Goal: Information Seeking & Learning: Find specific fact

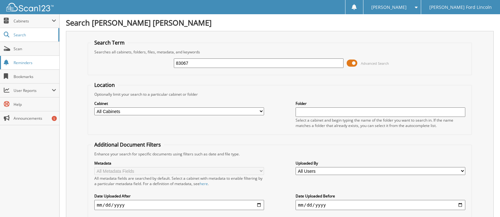
type input "83067"
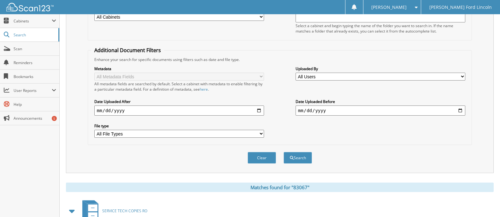
scroll to position [95, 0]
click at [302, 159] on button "Search" at bounding box center [298, 157] width 28 height 12
